Goal: Task Accomplishment & Management: Use online tool/utility

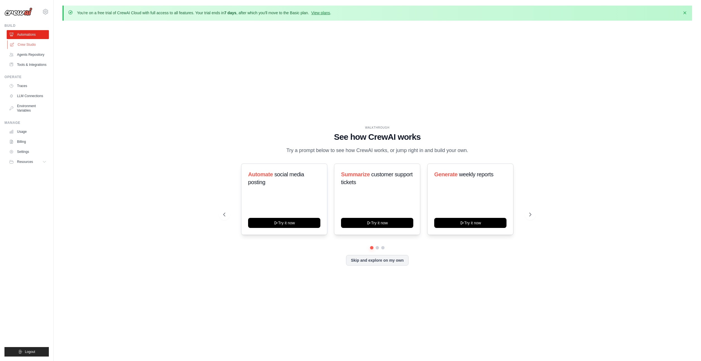
click at [30, 47] on link "Crew Studio" at bounding box center [28, 44] width 42 height 9
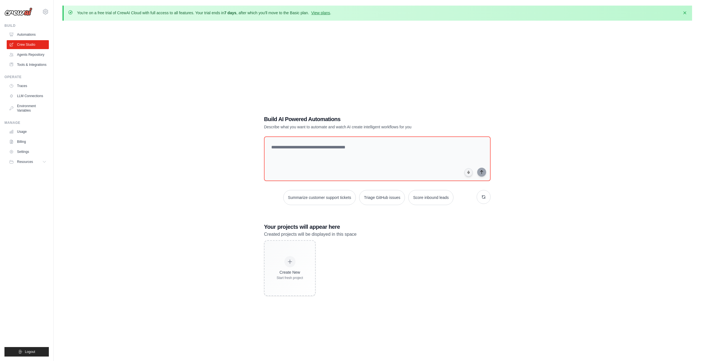
click at [28, 54] on link "Agents Repository" at bounding box center [28, 54] width 42 height 9
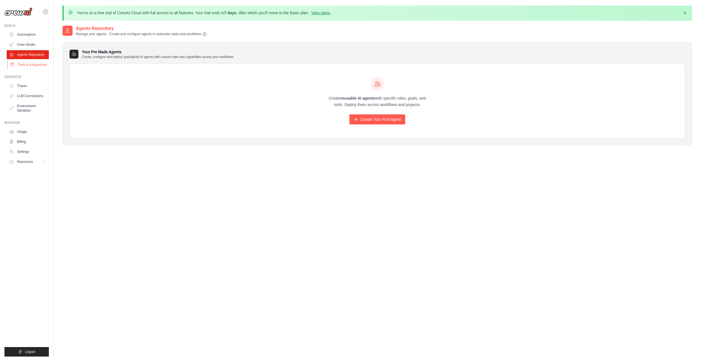
click at [25, 65] on link "Tools & Integrations" at bounding box center [28, 64] width 42 height 9
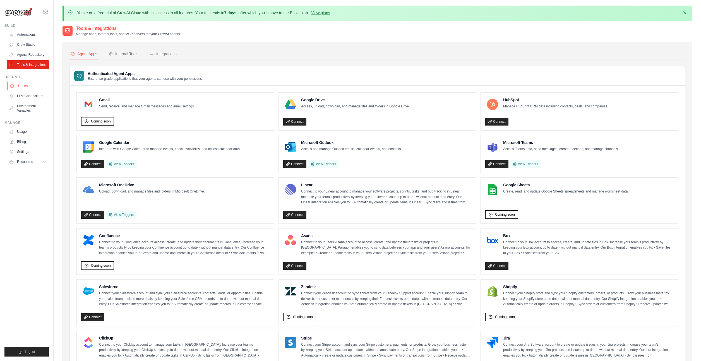
click at [21, 89] on link "Traces" at bounding box center [28, 86] width 42 height 9
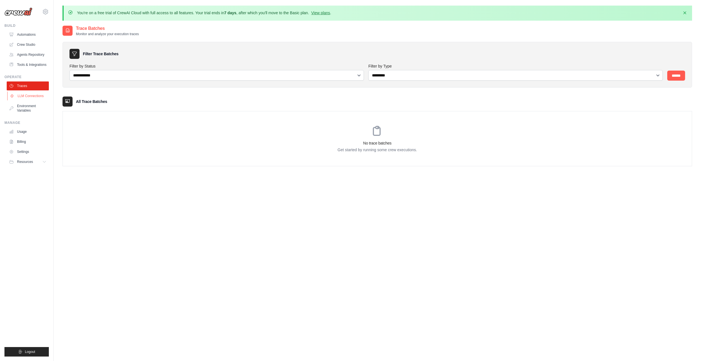
click at [23, 96] on link "LLM Connections" at bounding box center [28, 96] width 42 height 9
click at [20, 106] on link "Environment Variables" at bounding box center [28, 108] width 42 height 13
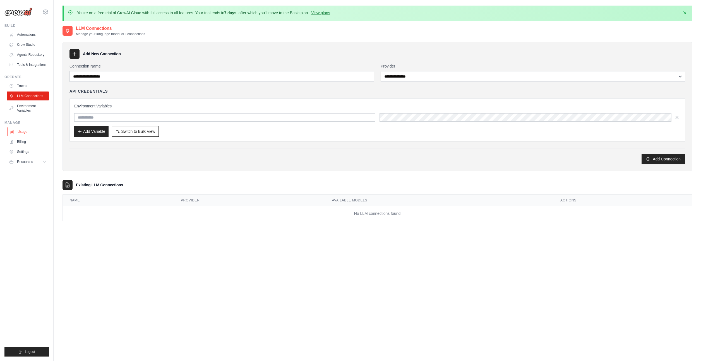
click at [18, 131] on link "Usage" at bounding box center [28, 131] width 42 height 9
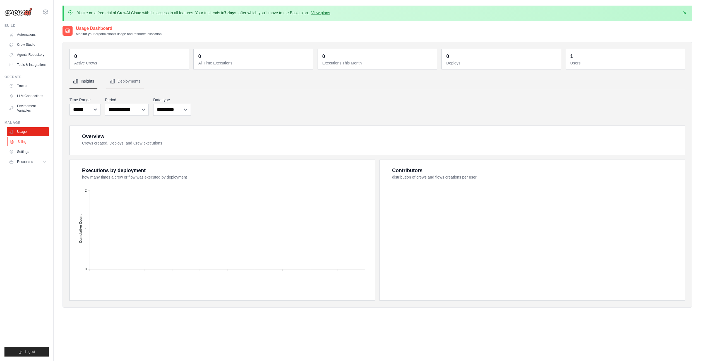
click at [19, 142] on link "Billing" at bounding box center [28, 141] width 42 height 9
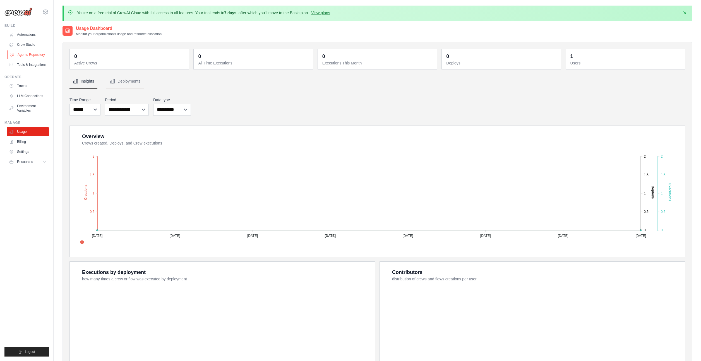
click at [24, 56] on link "Agents Repository" at bounding box center [28, 54] width 42 height 9
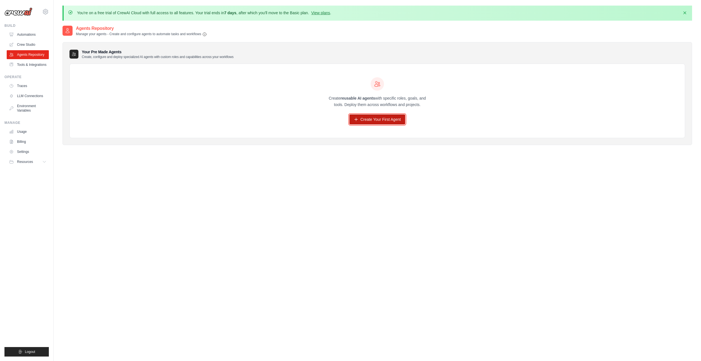
click at [375, 119] on link "Create Your First Agent" at bounding box center [377, 119] width 56 height 10
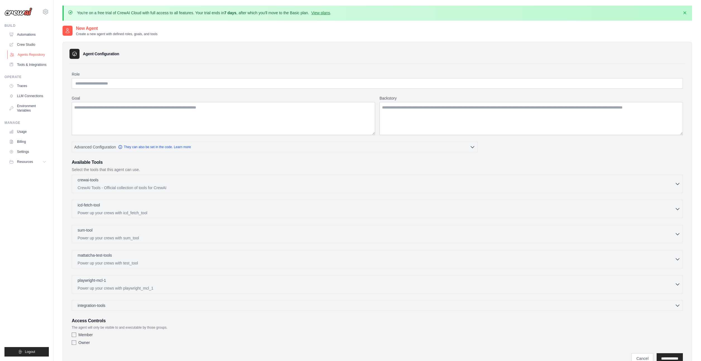
click at [21, 54] on link "Agents Repository" at bounding box center [28, 54] width 42 height 9
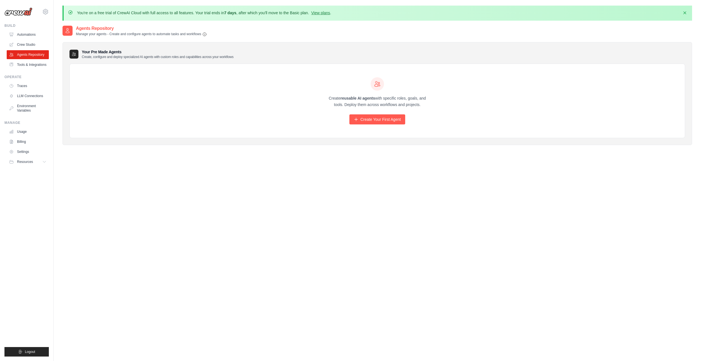
click at [21, 45] on link "Crew Studio" at bounding box center [28, 44] width 42 height 9
click at [25, 44] on link "Crew Studio" at bounding box center [28, 44] width 42 height 9
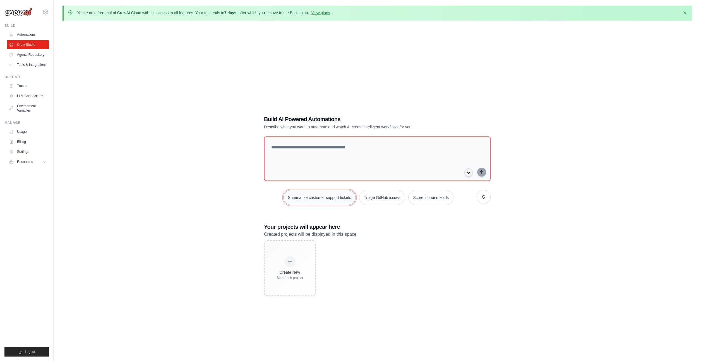
click at [311, 199] on button "Summarize customer support tickets" at bounding box center [319, 197] width 73 height 15
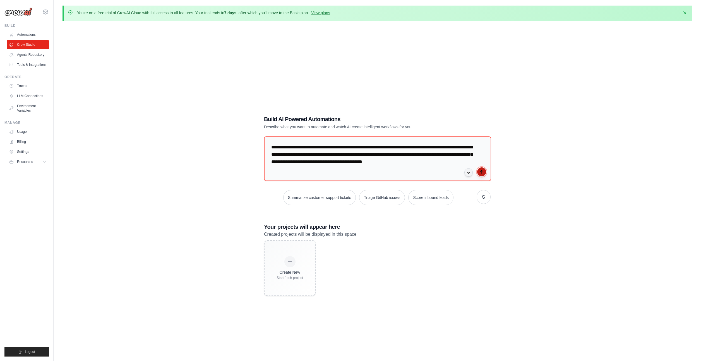
click at [481, 173] on icon "submit" at bounding box center [482, 172] width 4 height 4
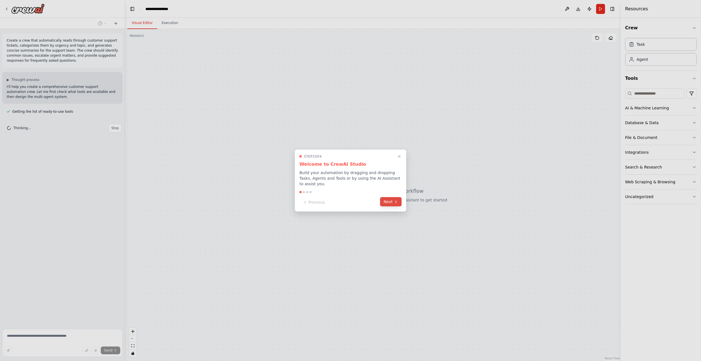
click at [392, 203] on button "Next" at bounding box center [390, 201] width 21 height 9
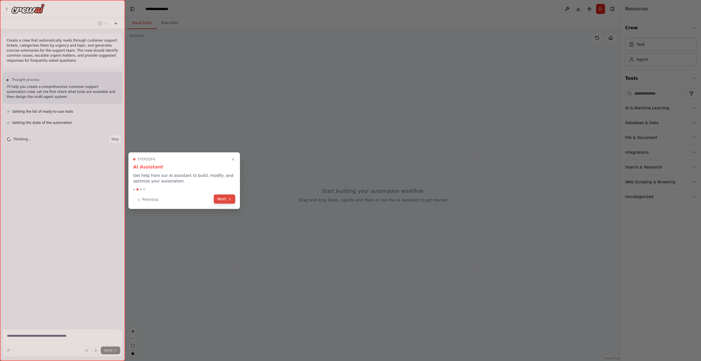
click at [227, 200] on button "Next" at bounding box center [224, 199] width 21 height 9
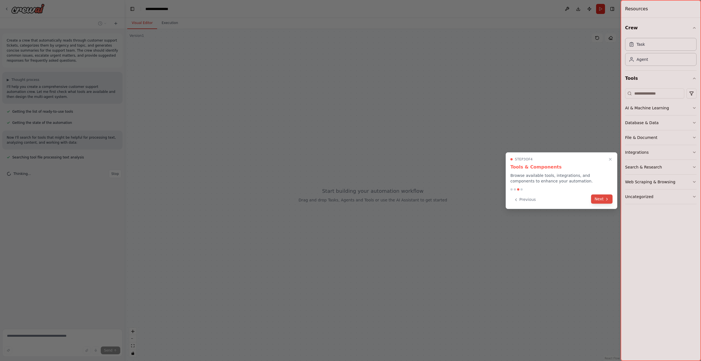
click at [600, 200] on button "Next" at bounding box center [601, 199] width 21 height 9
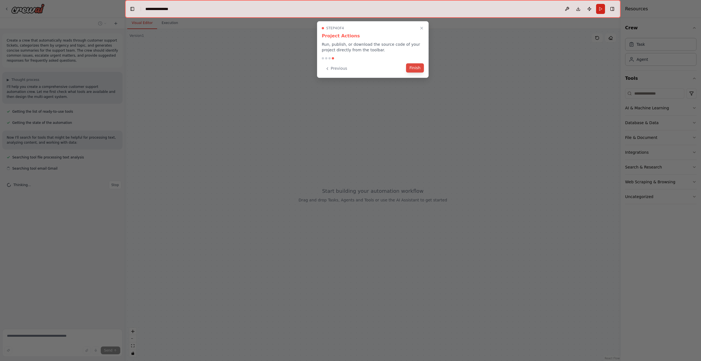
click at [416, 70] on button "Finish" at bounding box center [415, 67] width 18 height 9
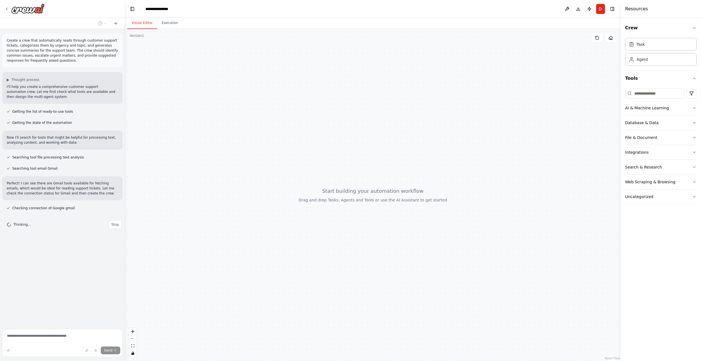
click at [38, 92] on p "I'll help you create a comprehensive customer support automation crew. Let me f…" at bounding box center [62, 91] width 111 height 15
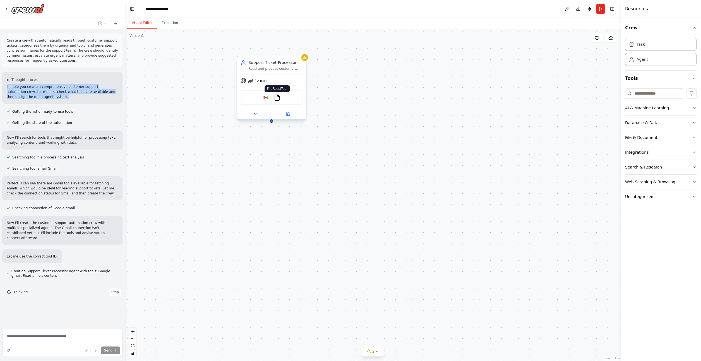
click at [278, 100] on img at bounding box center [277, 97] width 7 height 7
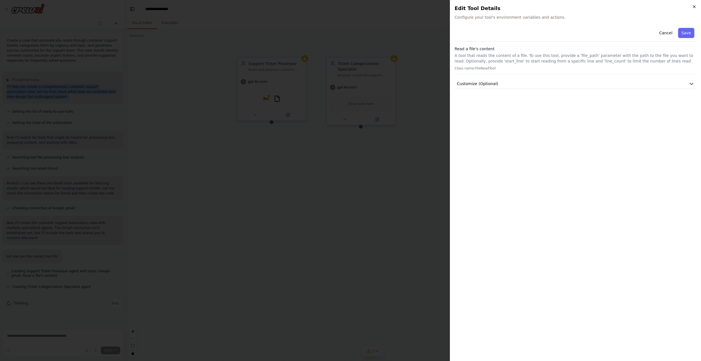
click at [696, 6] on icon "button" at bounding box center [694, 6] width 4 height 4
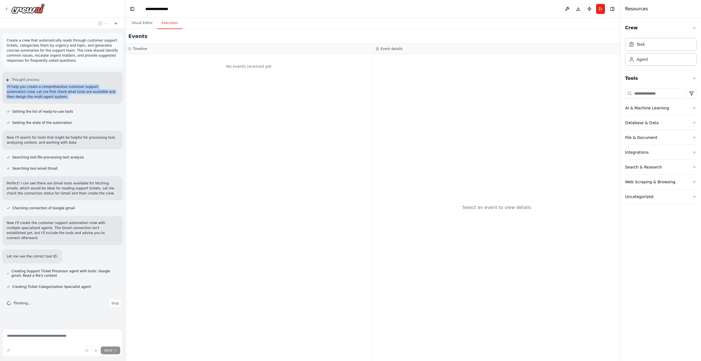
click at [169, 25] on button "Execution" at bounding box center [169, 23] width 25 height 12
click at [134, 25] on button "Visual Editor" at bounding box center [142, 23] width 30 height 12
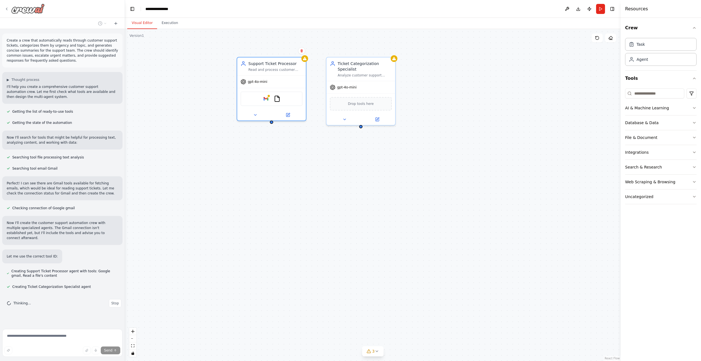
click at [7, 10] on icon at bounding box center [6, 9] width 4 height 4
click at [6, 9] on icon at bounding box center [6, 9] width 4 height 4
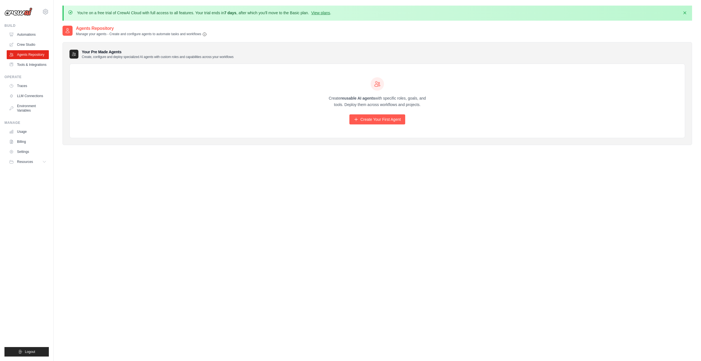
click at [103, 107] on div "Create reusable AI agents with specific roles, goals, and tools. Deploy them ac…" at bounding box center [377, 101] width 615 height 74
click at [20, 151] on link "Settings" at bounding box center [28, 151] width 42 height 9
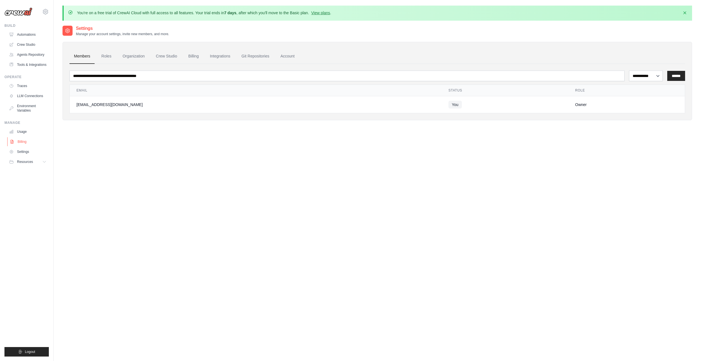
click at [19, 141] on link "Billing" at bounding box center [28, 141] width 42 height 9
click at [18, 33] on link "Automations" at bounding box center [28, 34] width 42 height 9
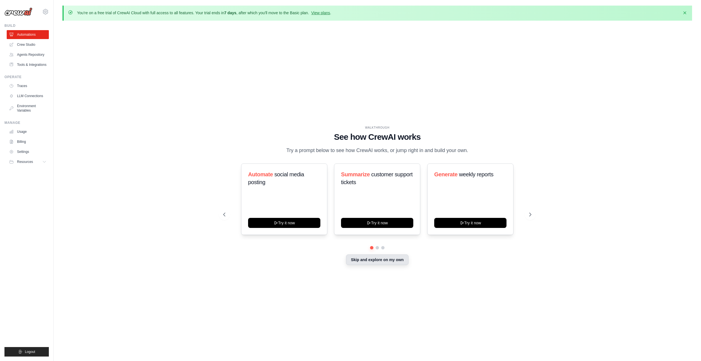
click at [368, 258] on button "Skip and explore on my own" at bounding box center [377, 260] width 62 height 11
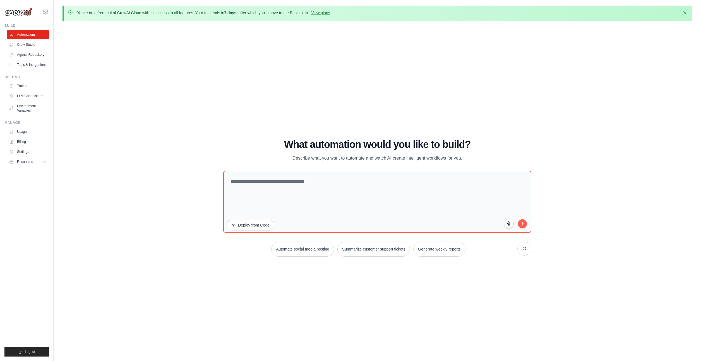
click at [95, 84] on div "WALKTHROUGH See how [PERSON_NAME] works Try a prompt below to see how [PERSON_N…" at bounding box center [378, 200] width 630 height 350
